Goal: Find specific page/section: Find specific page/section

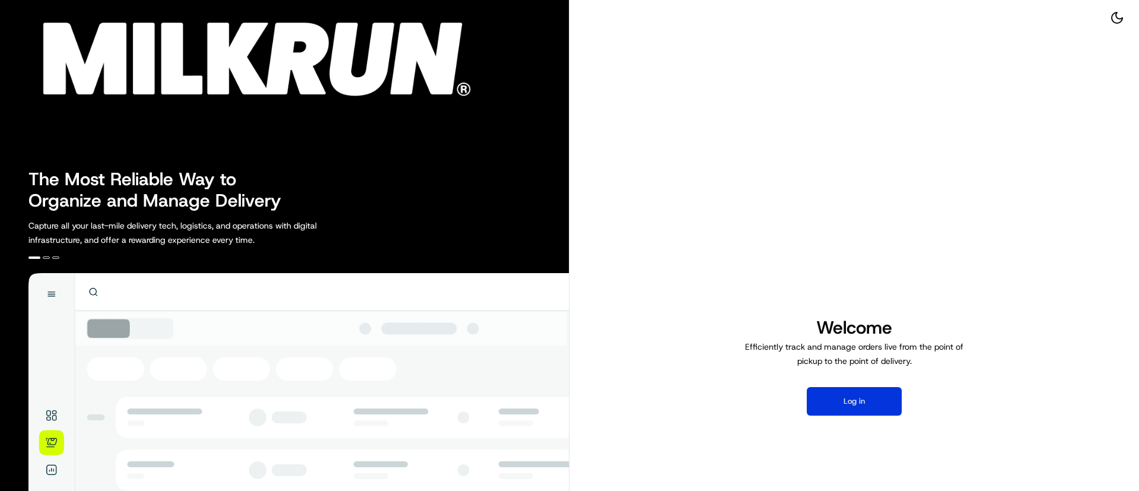
click at [856, 399] on button "Log in" at bounding box center [854, 401] width 95 height 28
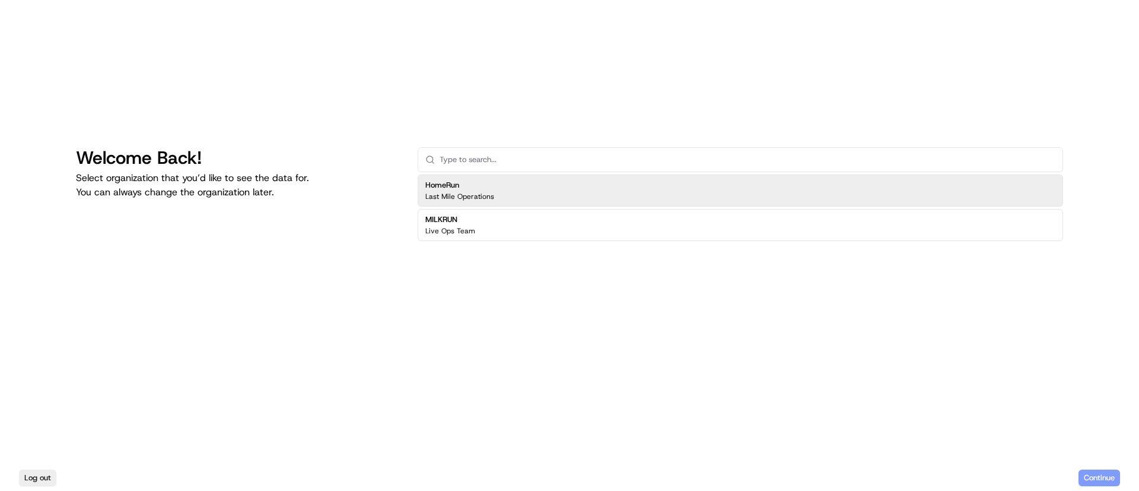
click at [456, 192] on p "Last Mile Operations" at bounding box center [459, 196] width 69 height 9
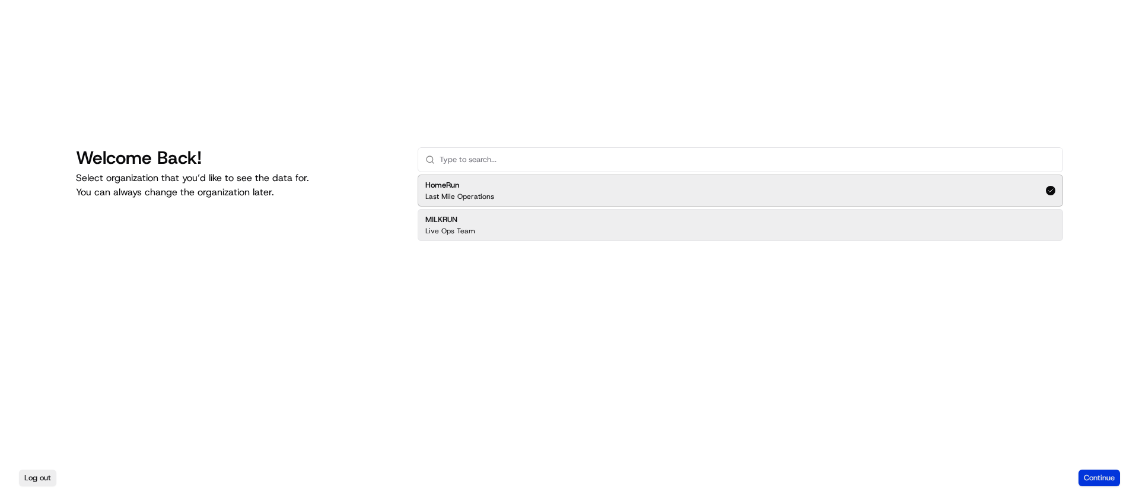
click at [1098, 476] on button "Continue" at bounding box center [1099, 477] width 42 height 17
